Goal: Transaction & Acquisition: Download file/media

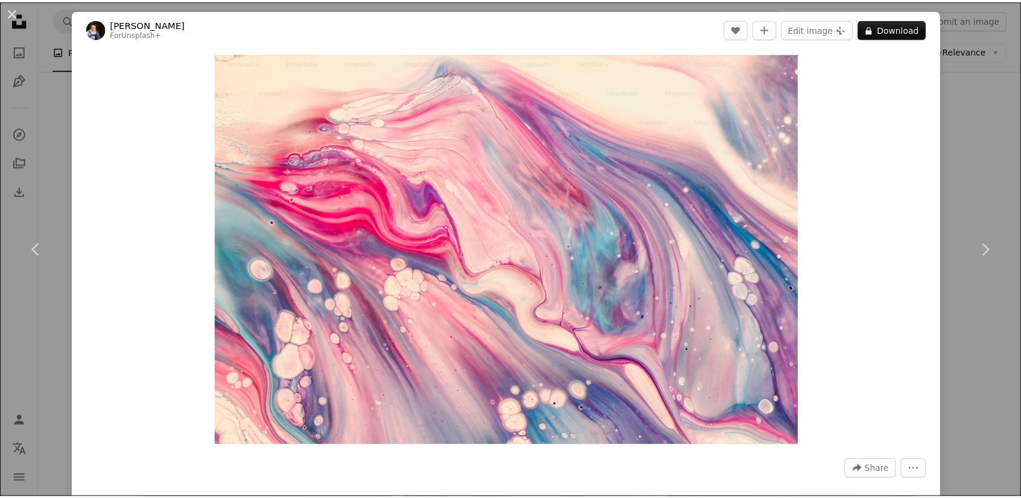
scroll to position [5822, 0]
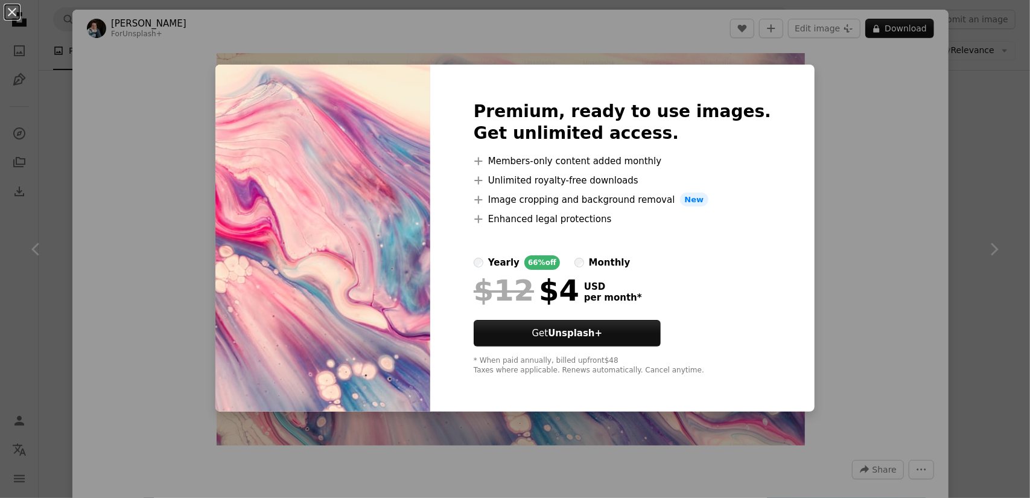
click at [358, 43] on div "An X shape Premium, ready to use images. Get unlimited access. A plus sign Memb…" at bounding box center [515, 249] width 1030 height 498
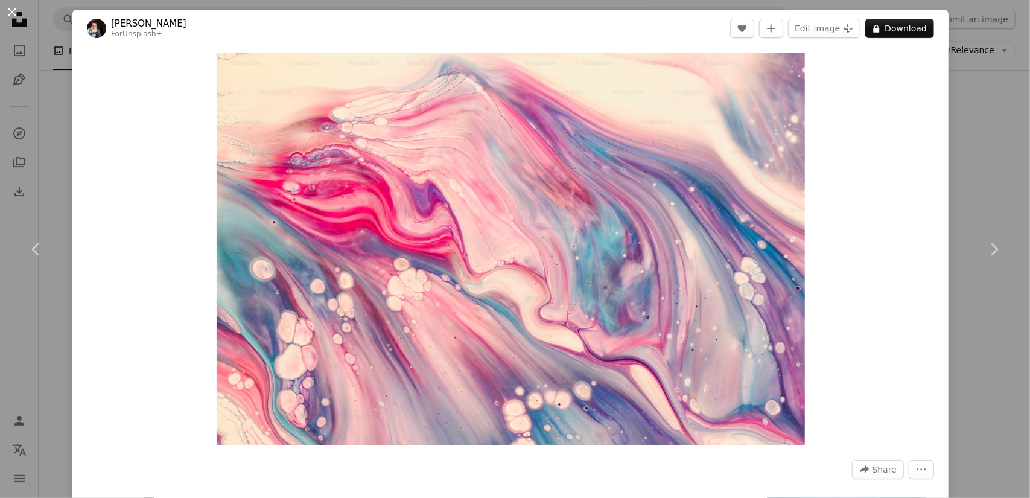
click at [8, 15] on button "An X shape" at bounding box center [12, 12] width 14 height 14
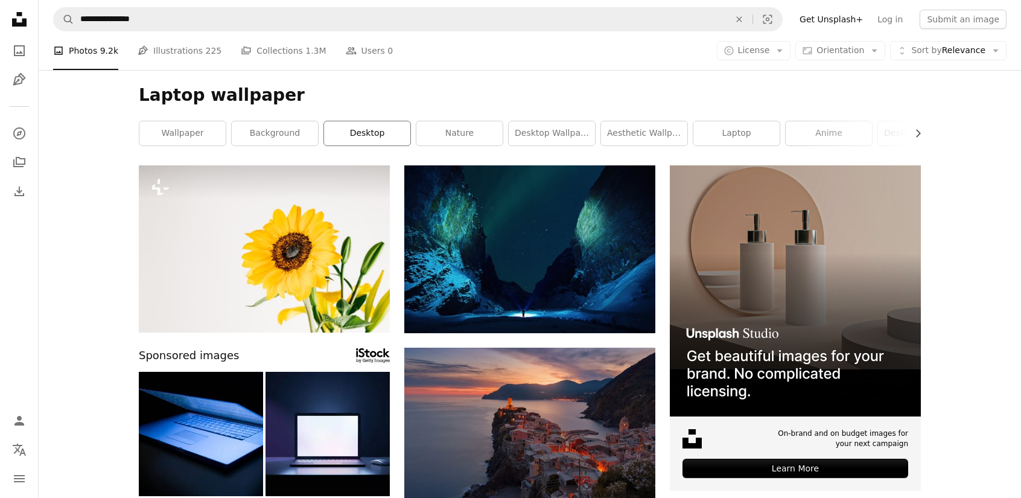
click at [377, 127] on link "desktop" at bounding box center [367, 133] width 86 height 24
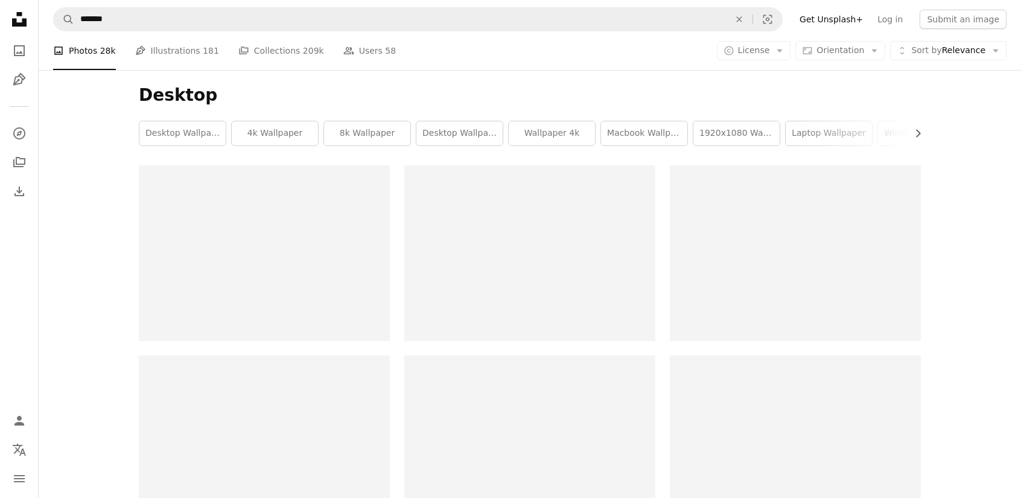
click at [368, 130] on link "8k wallpaper" at bounding box center [367, 133] width 86 height 24
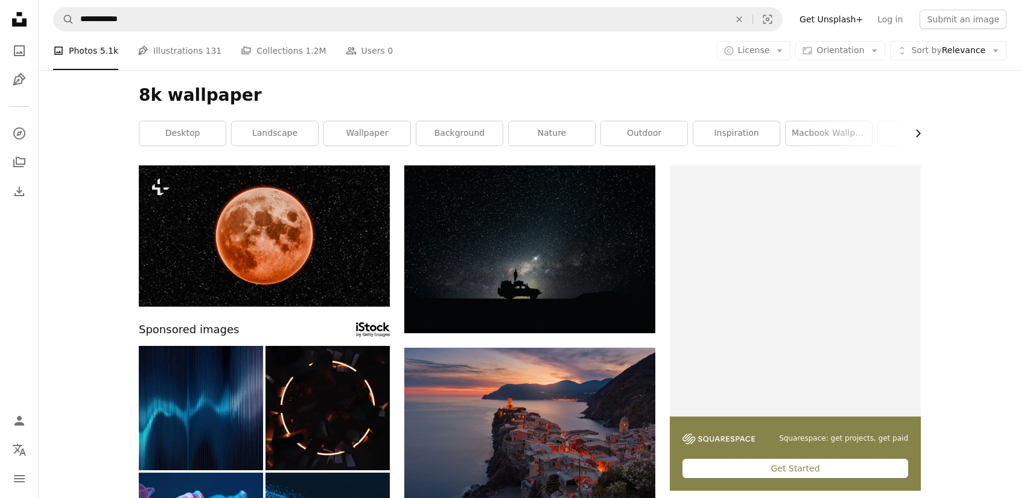
click at [914, 136] on icon "Chevron right" at bounding box center [917, 133] width 12 height 12
click at [915, 136] on icon "Chevron right" at bounding box center [917, 133] width 12 height 12
click at [915, 136] on link "beautiful" at bounding box center [877, 133] width 86 height 24
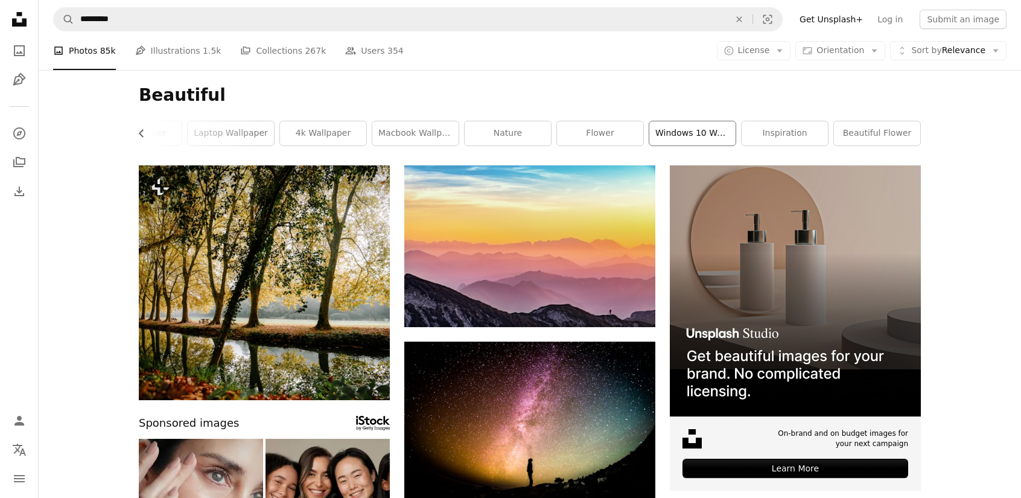
click at [694, 139] on link "windows 10 wallpaper" at bounding box center [692, 133] width 86 height 24
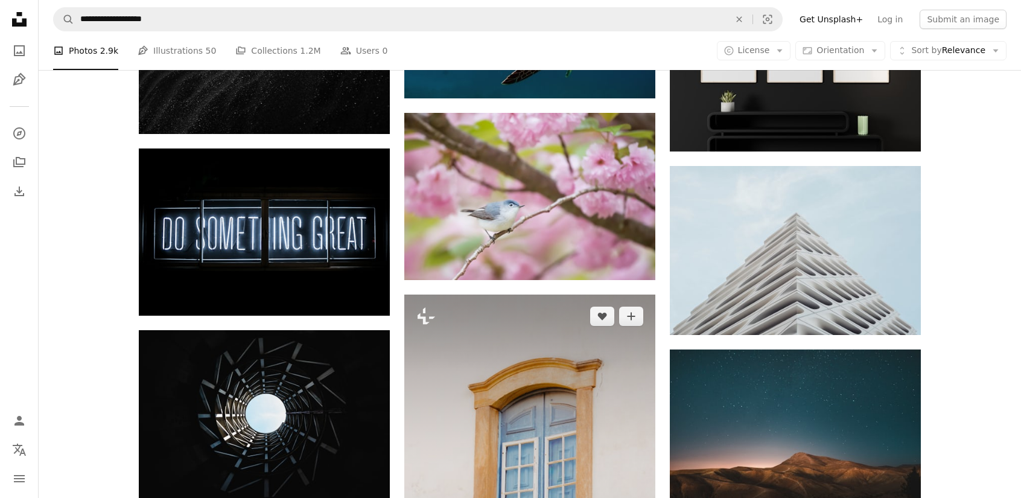
scroll to position [6687, 0]
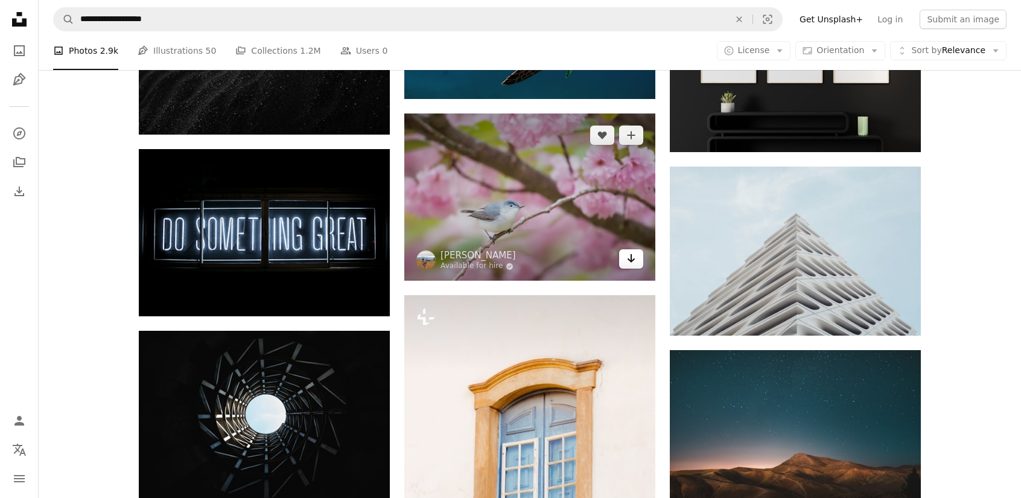
click at [624, 264] on link "Arrow pointing down" at bounding box center [631, 258] width 24 height 19
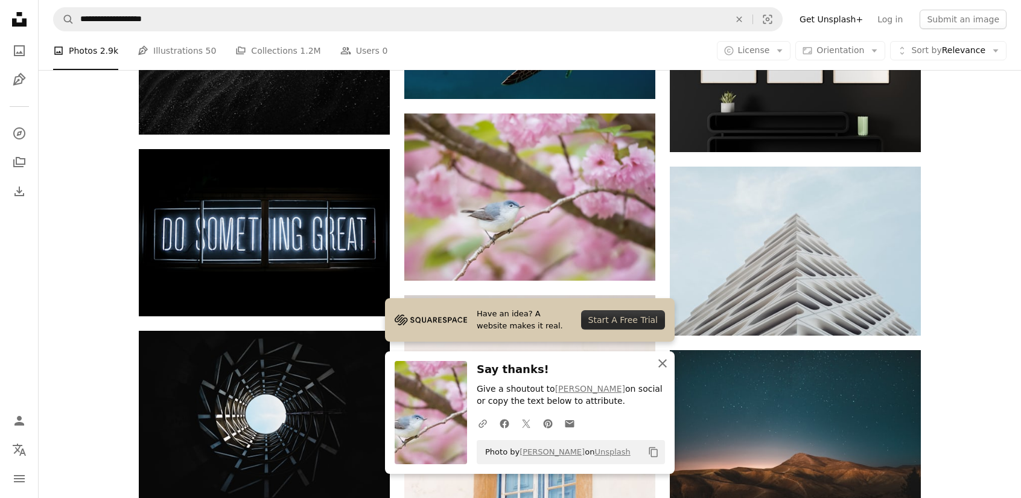
click at [657, 366] on icon "An X shape" at bounding box center [662, 363] width 14 height 14
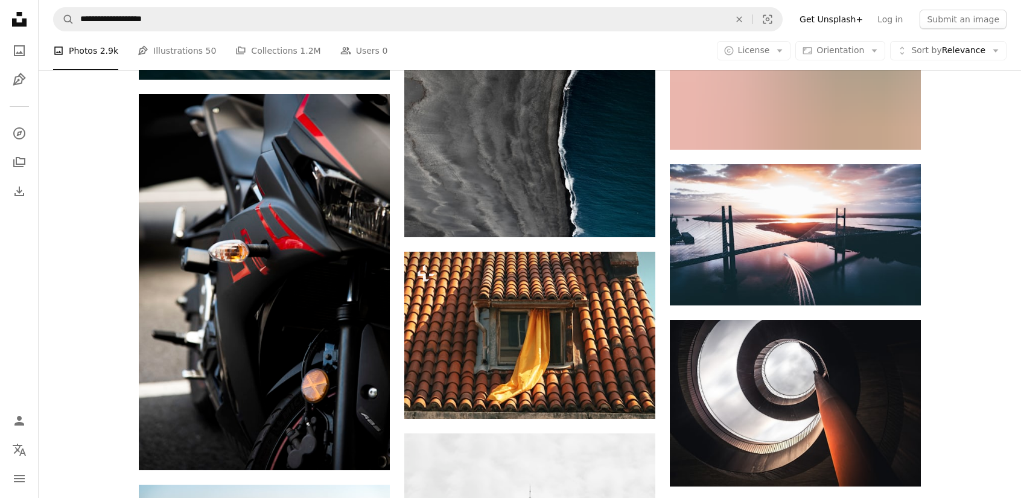
scroll to position [20263, 0]
